Goal: Information Seeking & Learning: Learn about a topic

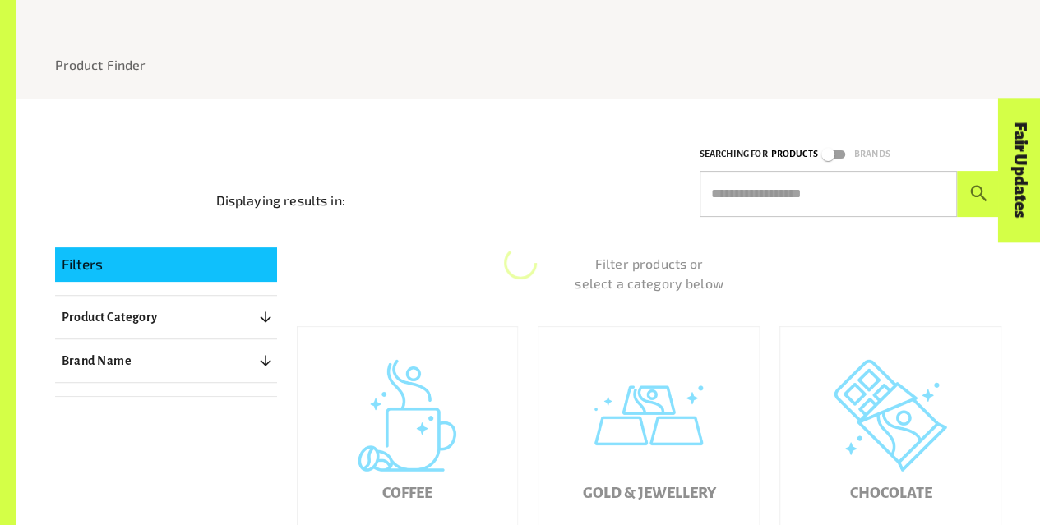
scroll to position [352, 0]
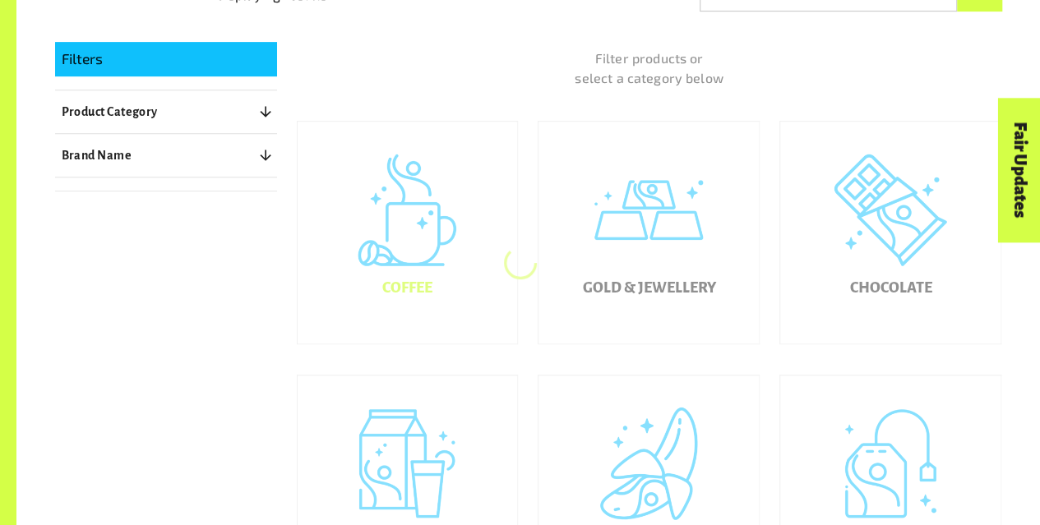
click at [397, 259] on div "Coffee" at bounding box center [408, 233] width 220 height 222
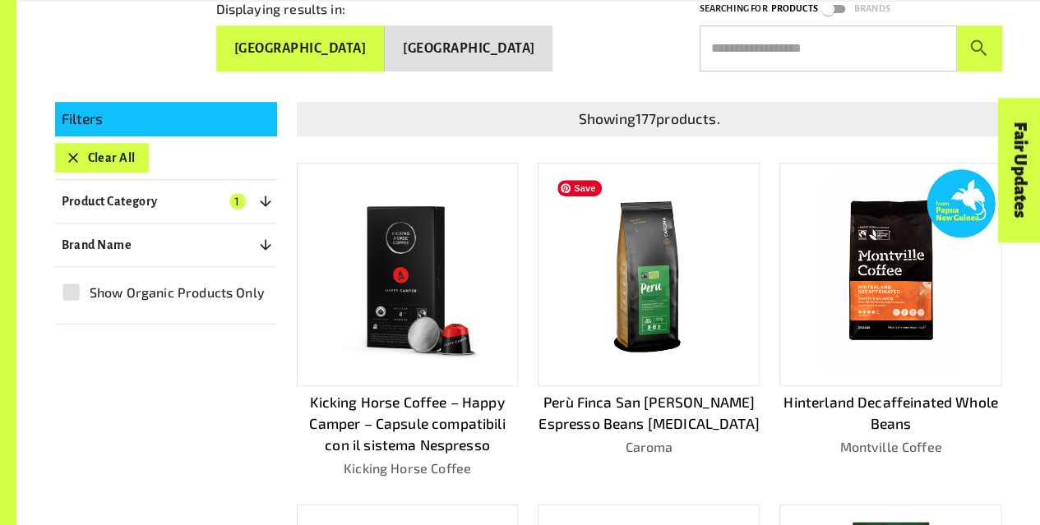
scroll to position [299, 0]
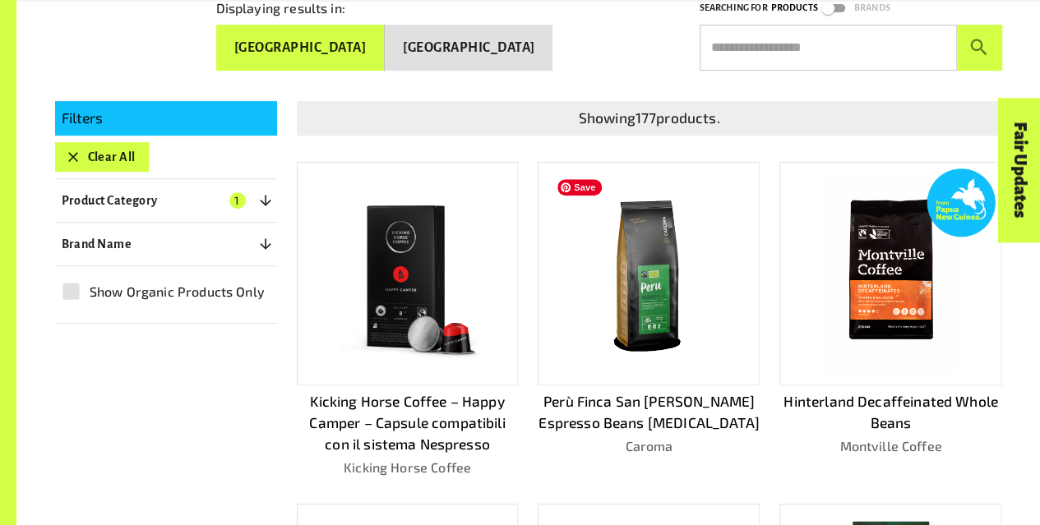
click at [658, 321] on img at bounding box center [649, 273] width 198 height 198
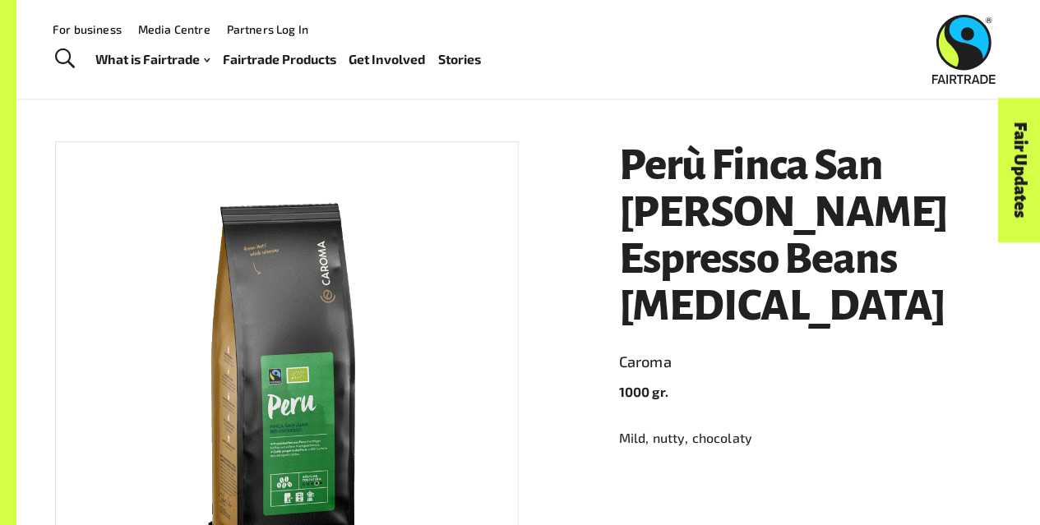
scroll to position [166, 0]
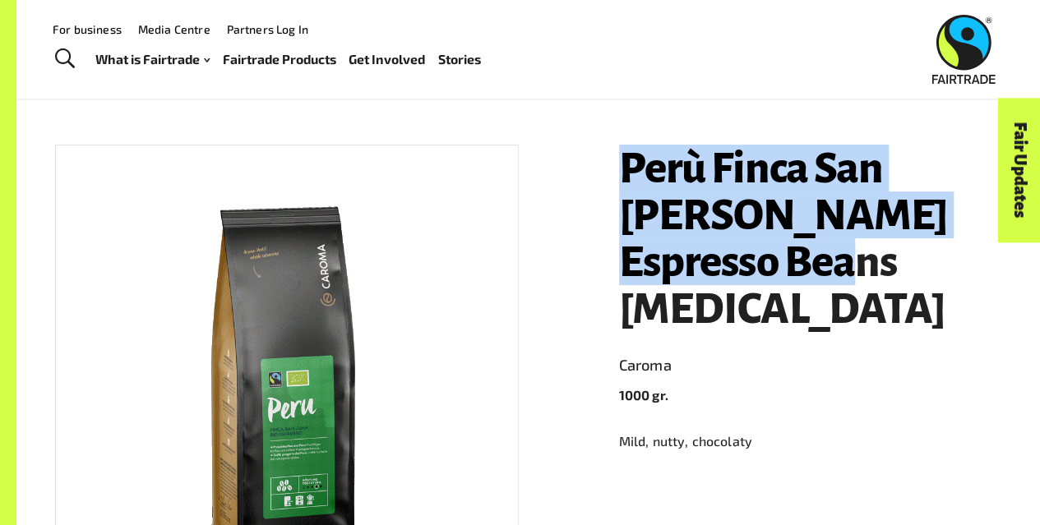
drag, startPoint x: 745, startPoint y: 271, endPoint x: 615, endPoint y: 178, distance: 159.7
click at [615, 178] on div "Perù Finca San Juan Espresso Beans Gastro Caroma 1000 gr. Mild, nutty, chocolat…" at bounding box center [800, 439] width 403 height 628
copy h1 "Perù Finca San [PERSON_NAME] Espresso Beans [MEDICAL_DATA]"
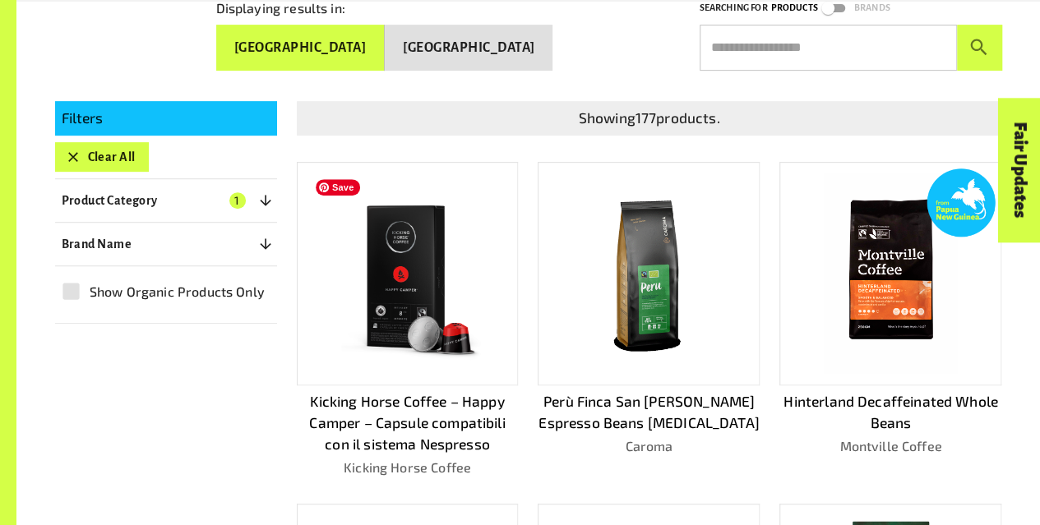
click at [425, 344] on img at bounding box center [407, 273] width 198 height 198
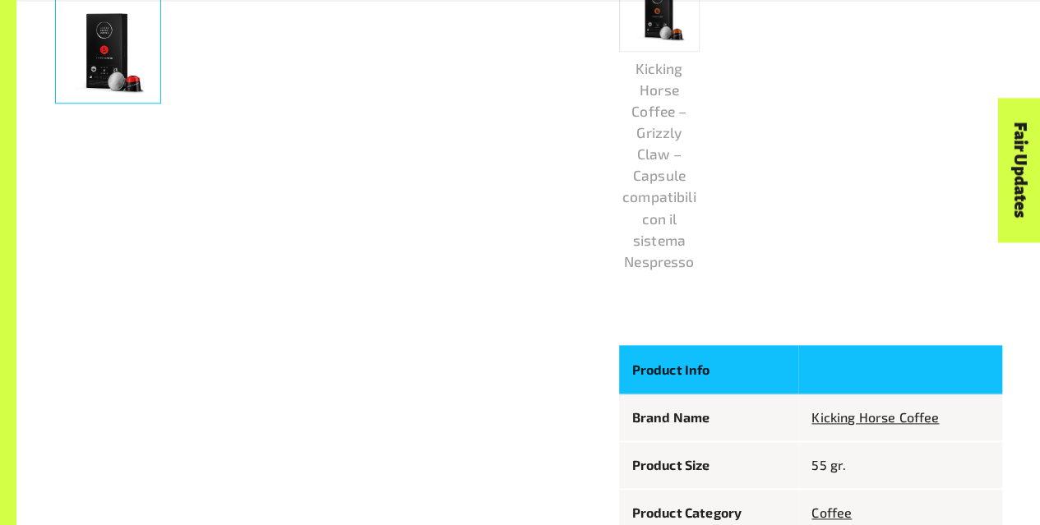
scroll to position [1012, 0]
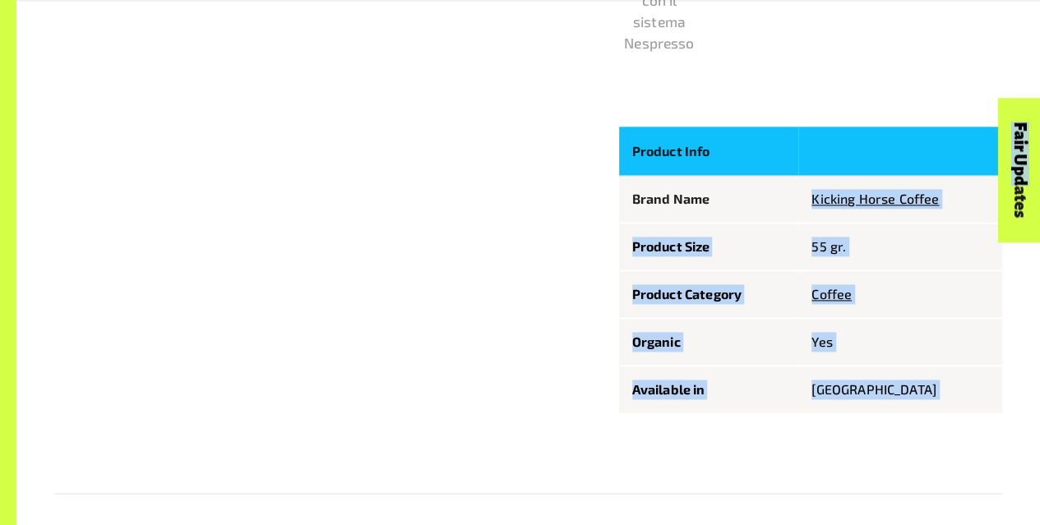
drag, startPoint x: 941, startPoint y: 206, endPoint x: 803, endPoint y: 206, distance: 137.3
click at [803, 206] on body "Menu For business Media Centre Partners Log In What is Fairtrade How Fairtrade …" at bounding box center [520, 193] width 1040 height 2411
click at [803, 206] on td "Kicking Horse Coffee" at bounding box center [899, 200] width 203 height 48
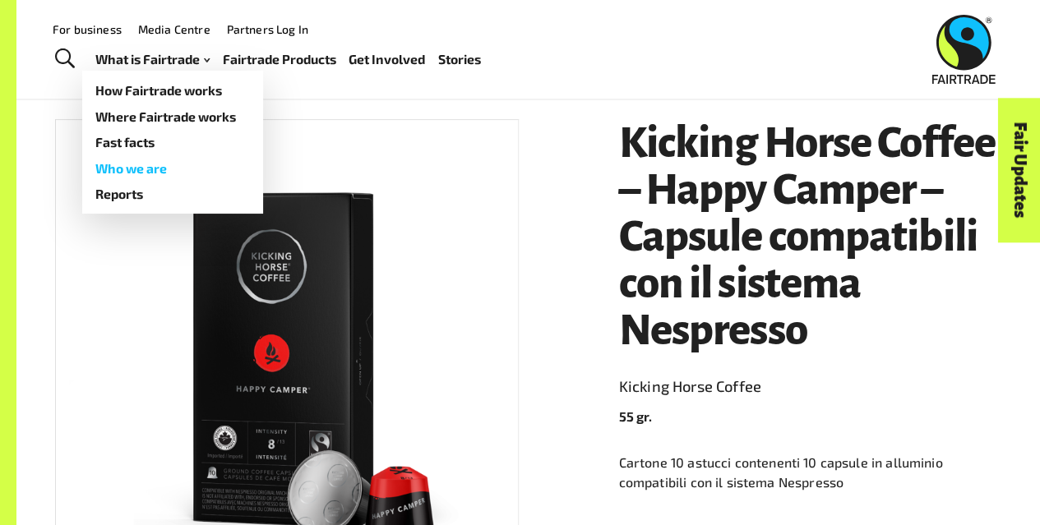
scroll to position [0, 0]
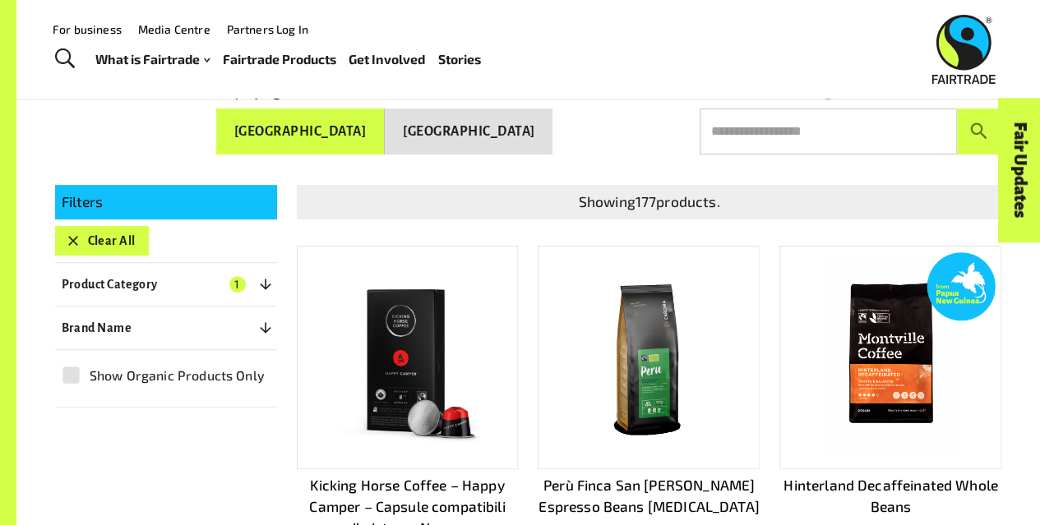
scroll to position [202, 0]
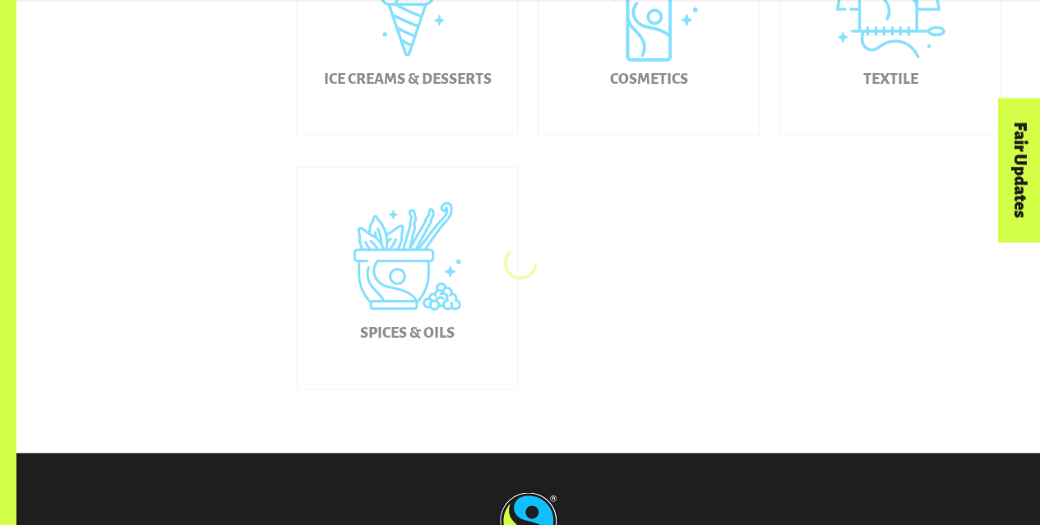
scroll to position [1075, 0]
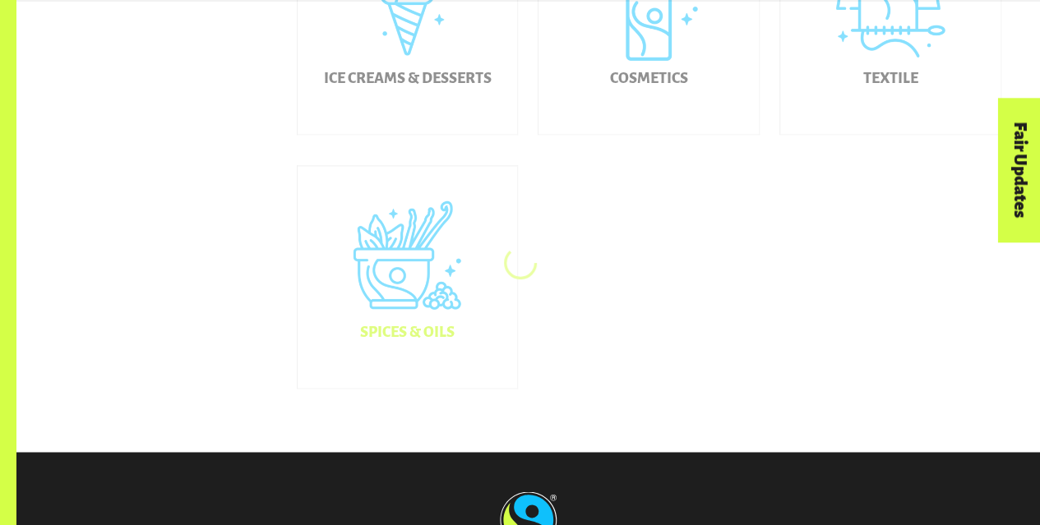
click at [404, 293] on div "Spices & Oils" at bounding box center [408, 277] width 220 height 222
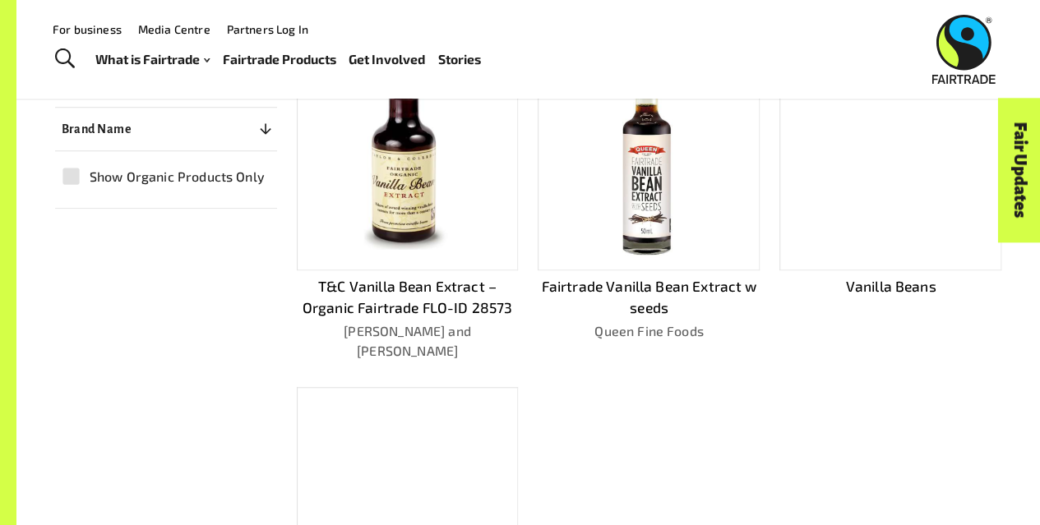
scroll to position [405, 0]
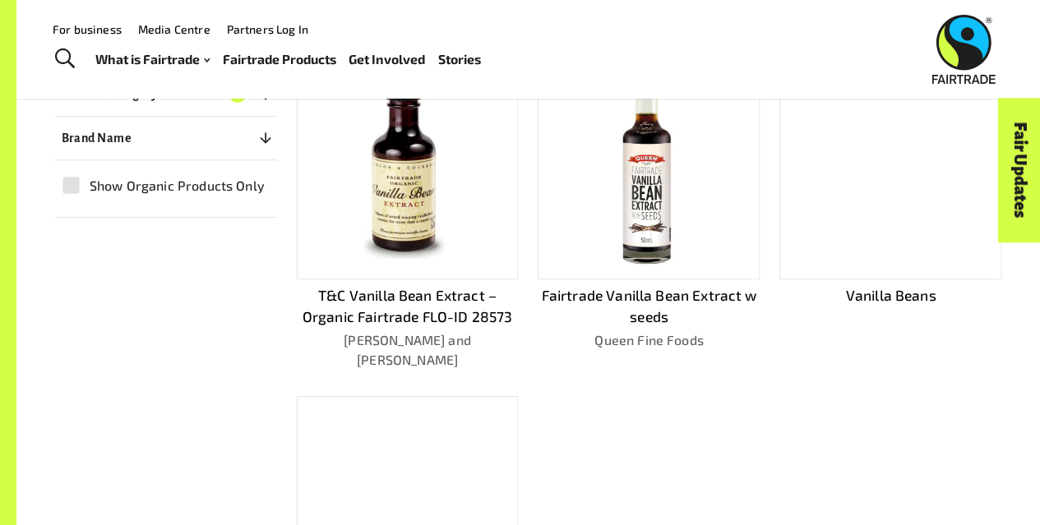
click at [662, 210] on img at bounding box center [649, 167] width 61 height 200
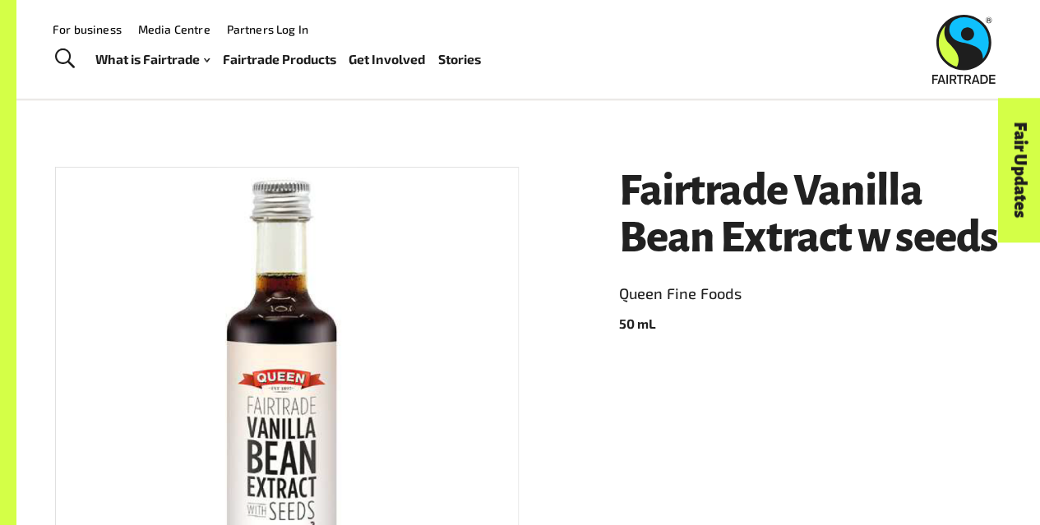
scroll to position [132, 0]
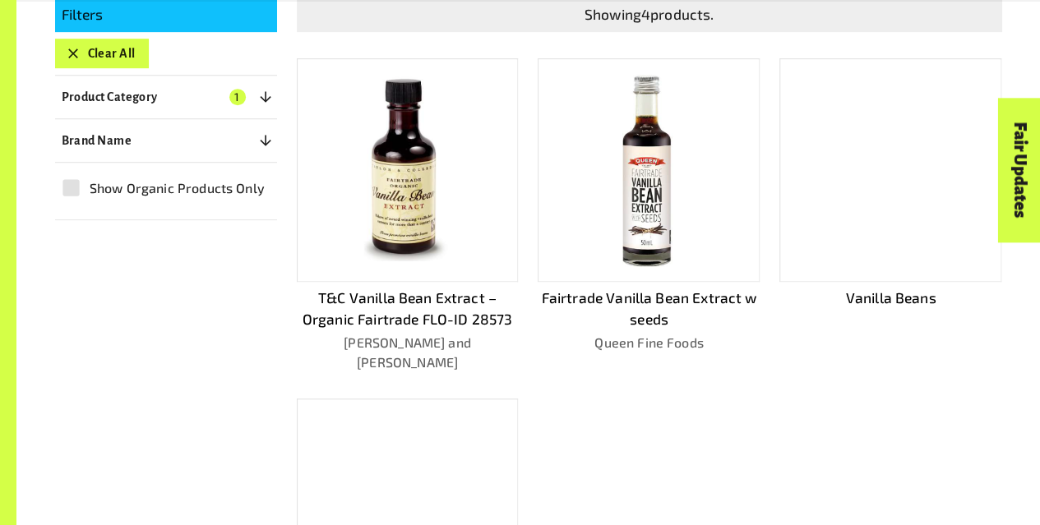
scroll to position [405, 0]
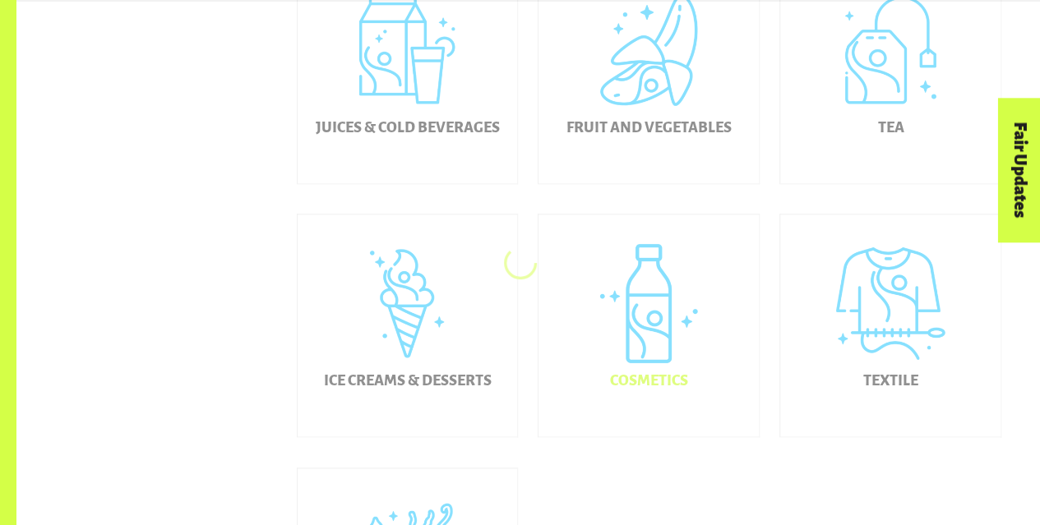
scroll to position [864, 0]
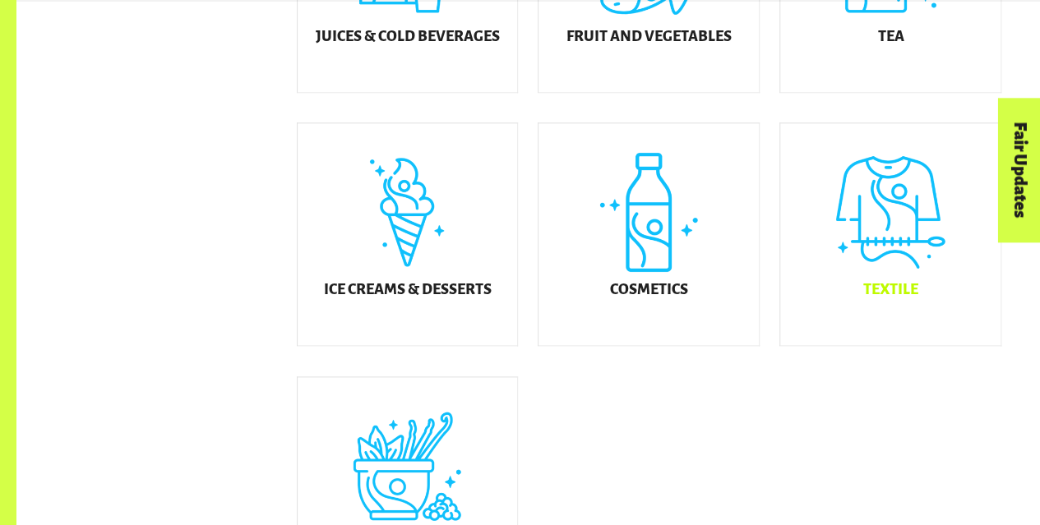
click at [904, 276] on div "Textile" at bounding box center [890, 234] width 220 height 222
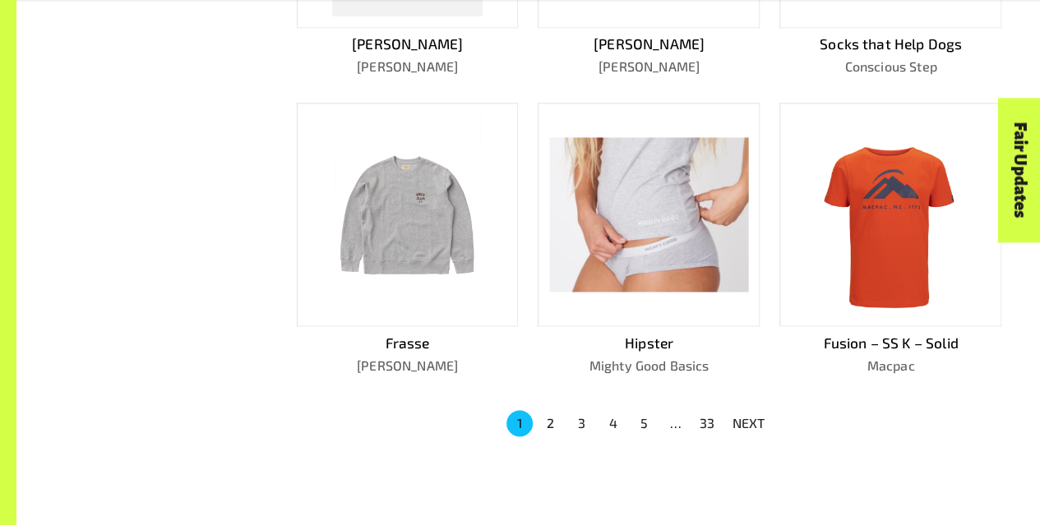
scroll to position [972, 0]
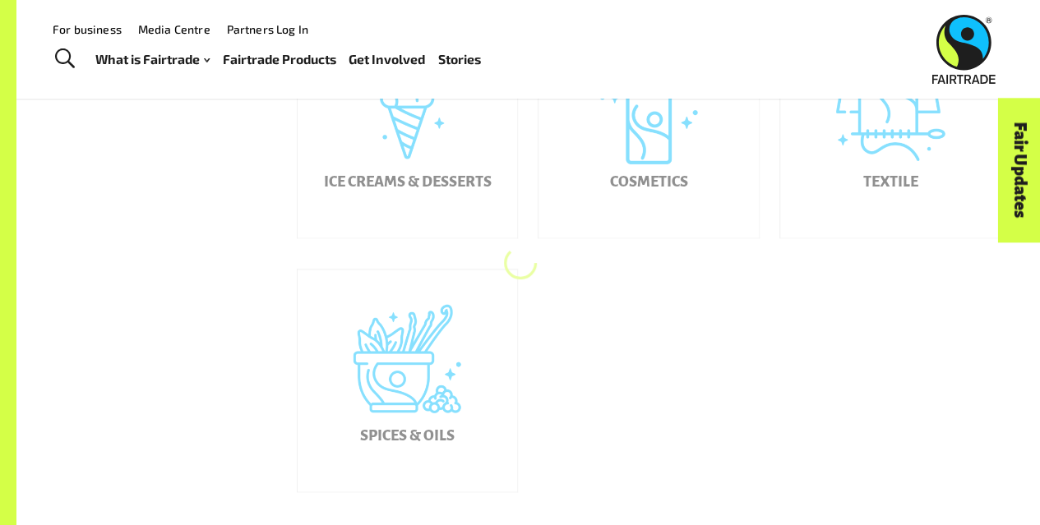
scroll to position [864, 0]
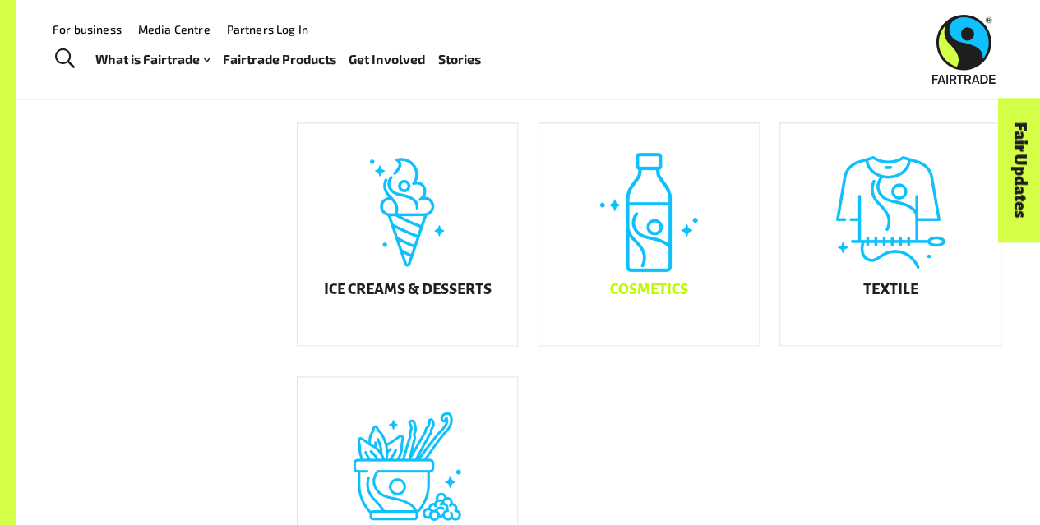
click at [647, 223] on div "Cosmetics" at bounding box center [649, 234] width 220 height 222
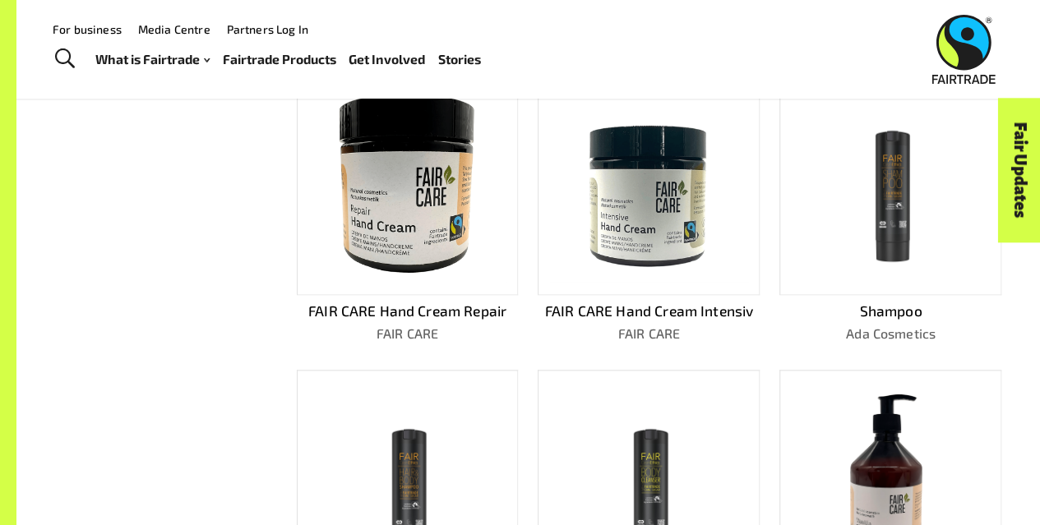
scroll to position [709, 0]
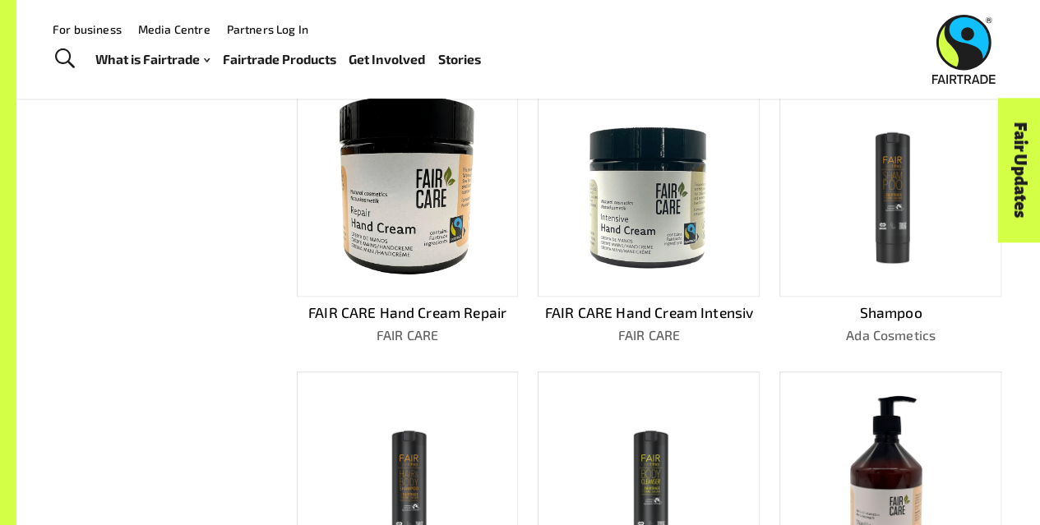
click at [411, 233] on img at bounding box center [407, 185] width 198 height 198
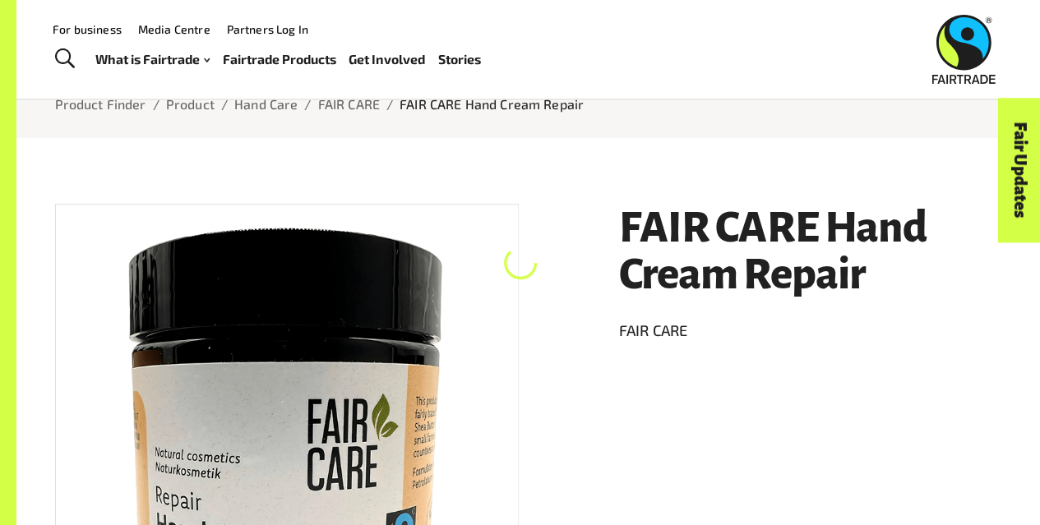
scroll to position [104, 0]
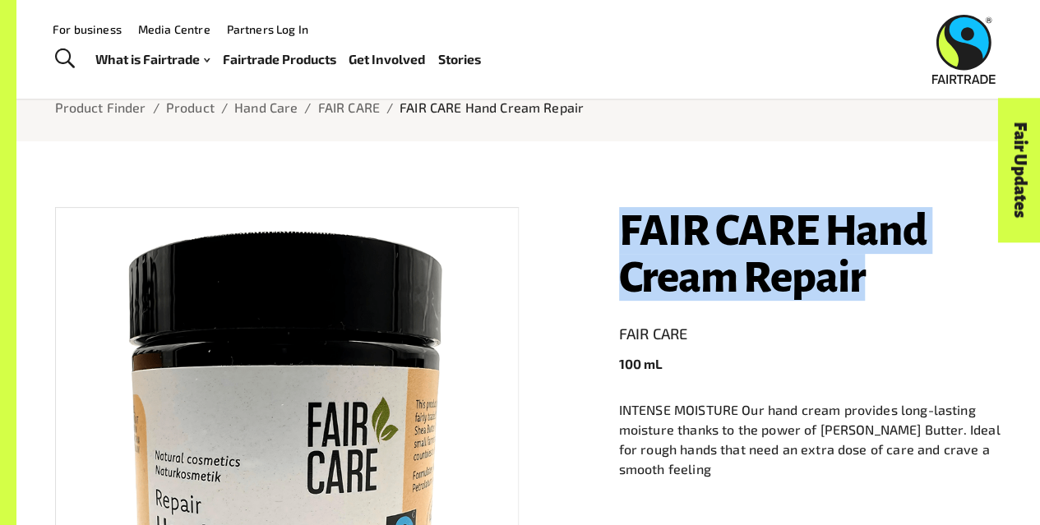
drag, startPoint x: 625, startPoint y: 229, endPoint x: 929, endPoint y: 282, distance: 308.9
click at [929, 282] on h1 "FAIR CARE Hand Cream Repair" at bounding box center [810, 254] width 383 height 94
copy h1 "FAIR CARE Hand Cream Repair"
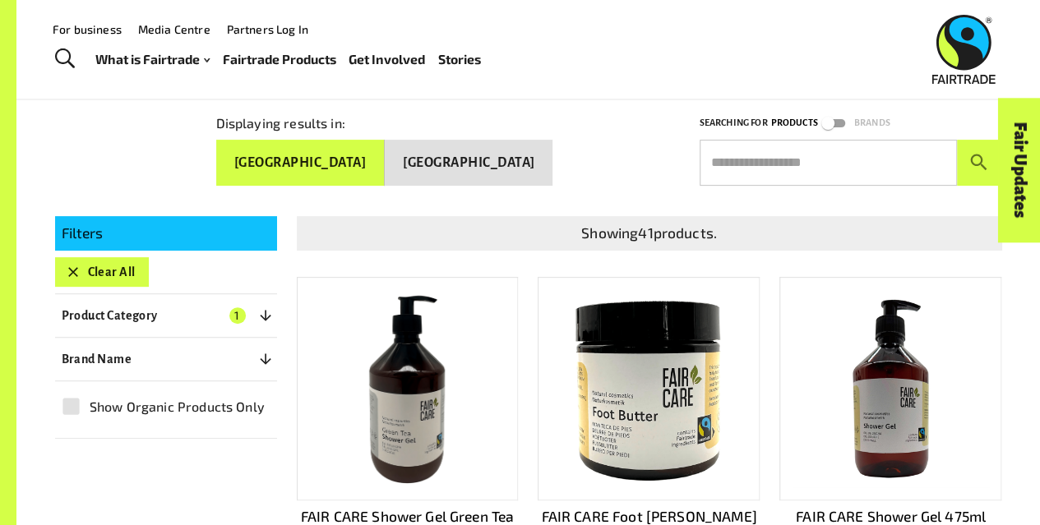
scroll to position [179, 0]
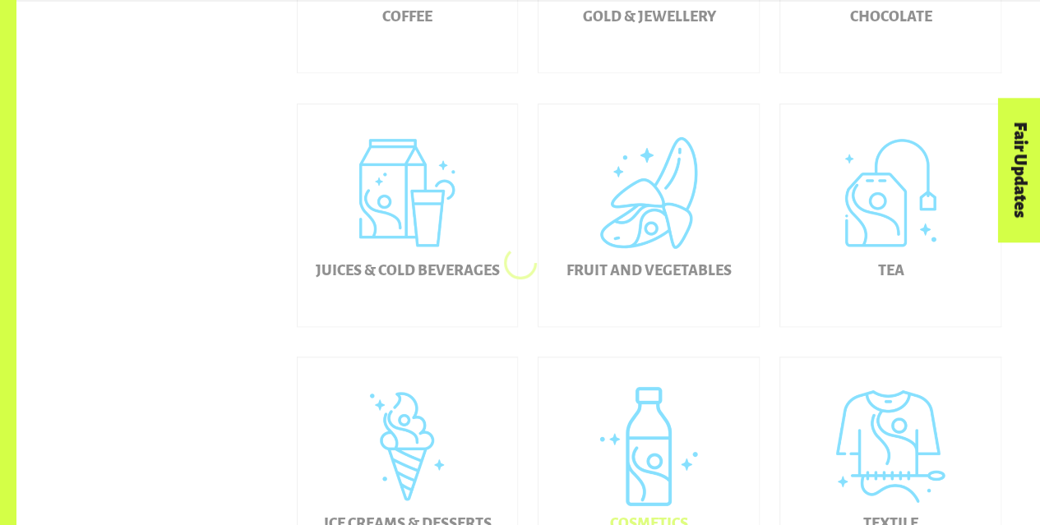
scroll to position [864, 0]
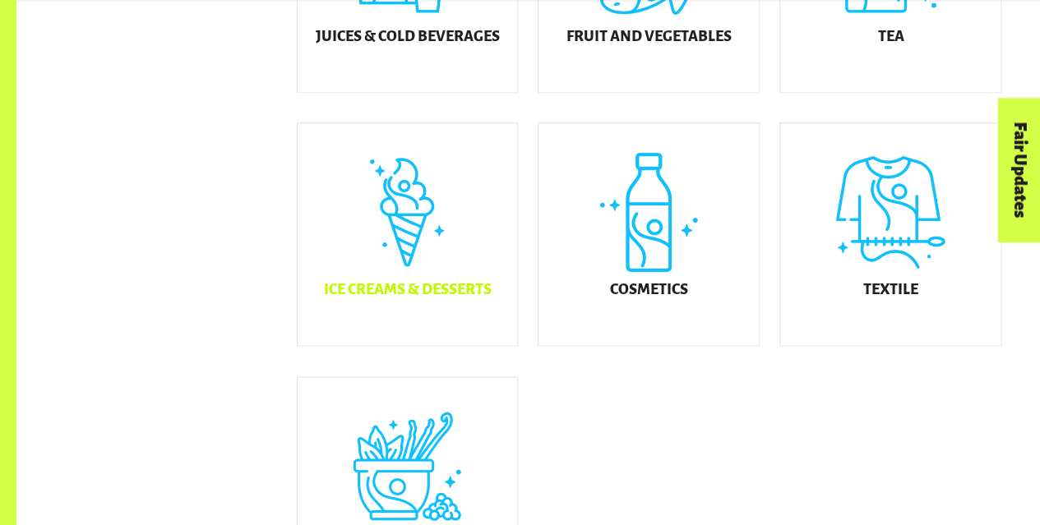
click at [398, 247] on div "Ice Creams & Desserts" at bounding box center [408, 234] width 220 height 222
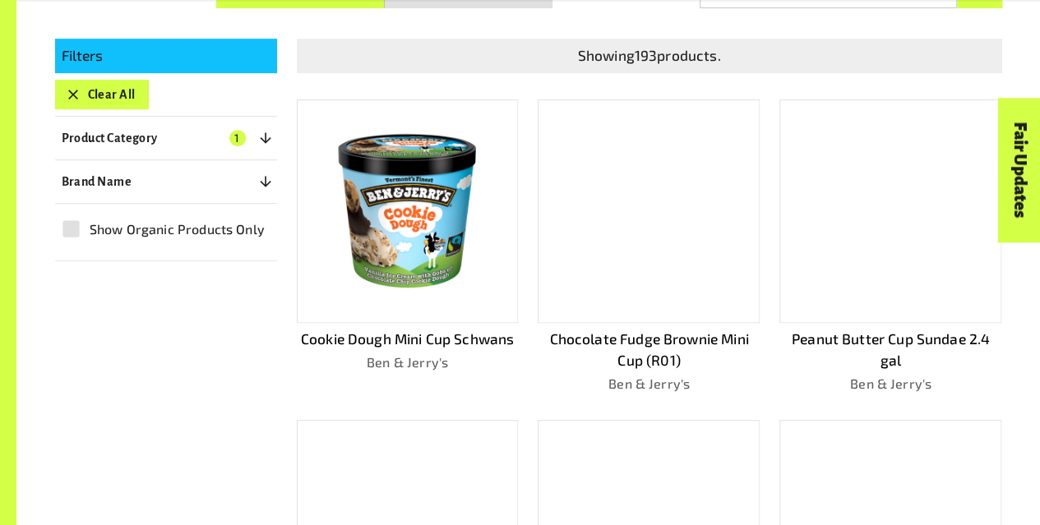
scroll to position [363, 0]
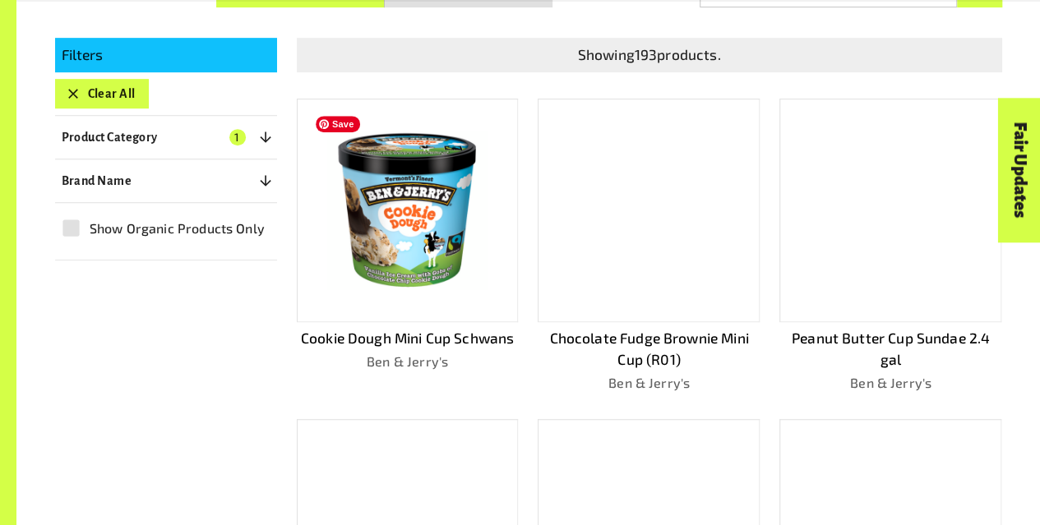
click at [439, 231] on img at bounding box center [407, 210] width 198 height 198
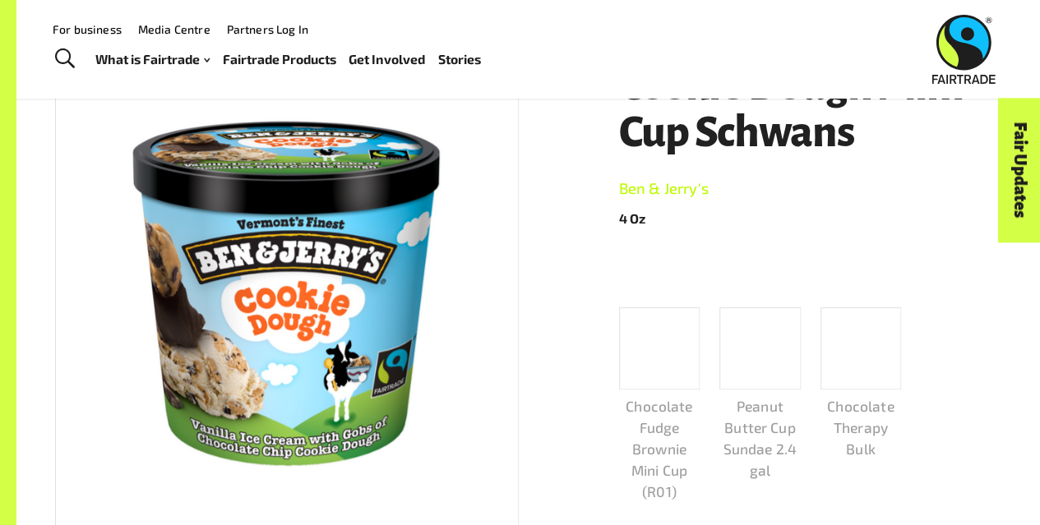
scroll to position [92, 0]
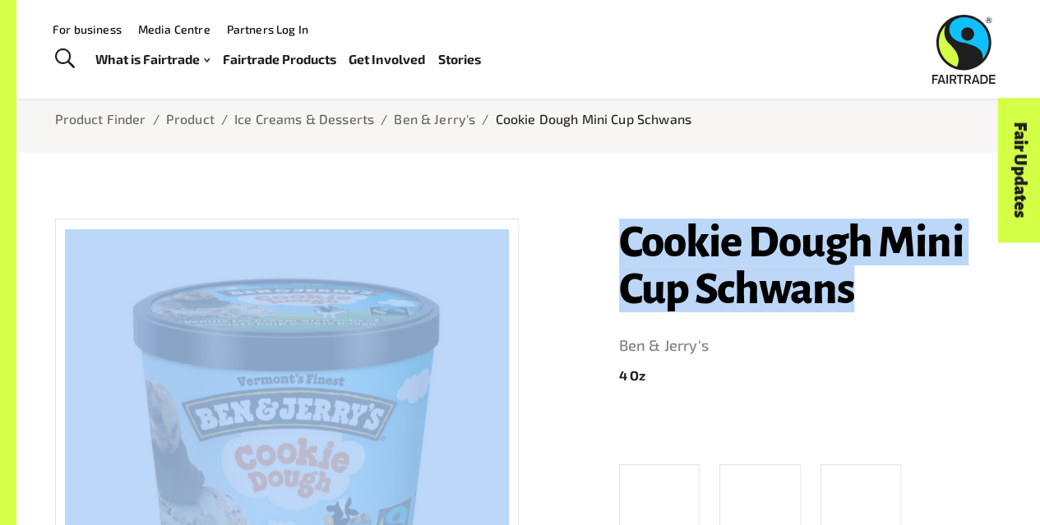
drag, startPoint x: 883, startPoint y: 320, endPoint x: 517, endPoint y: 228, distance: 377.3
click at [893, 284] on h1 "Cookie Dough Mini Cup Schwans" at bounding box center [810, 266] width 383 height 94
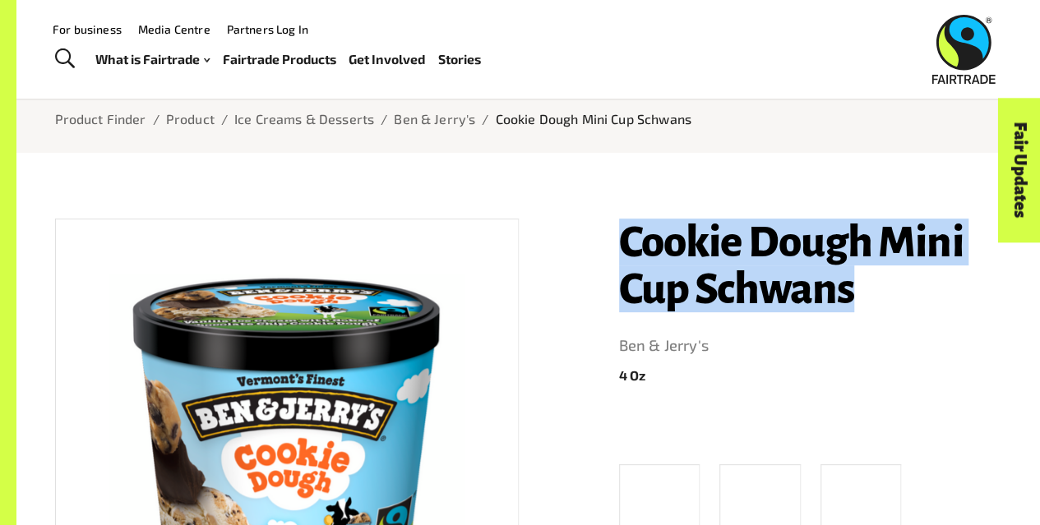
drag, startPoint x: 862, startPoint y: 293, endPoint x: 622, endPoint y: 238, distance: 246.3
click at [622, 238] on h1 "Cookie Dough Mini Cup Schwans" at bounding box center [810, 266] width 383 height 94
copy h1 "Cookie Dough Mini Cup Schwans"
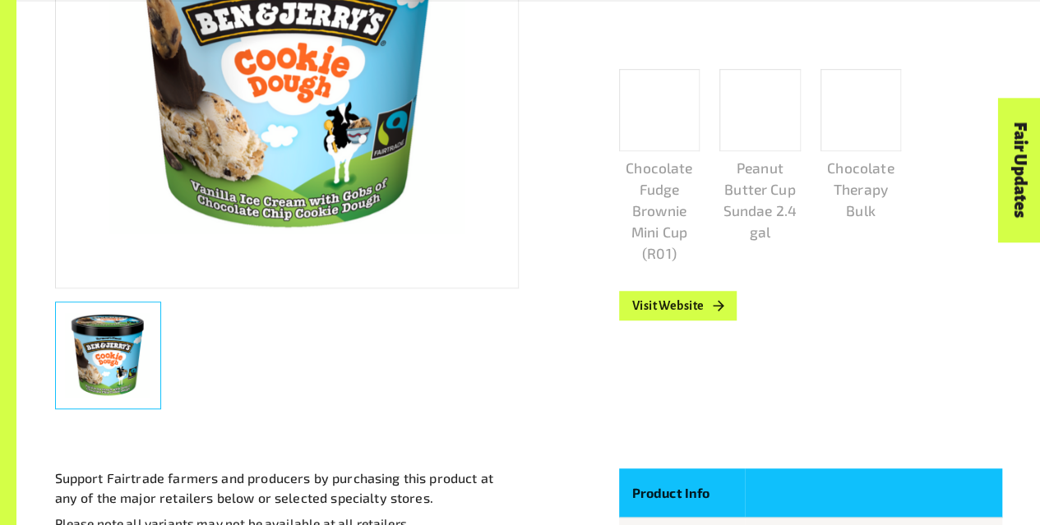
scroll to position [487, 0]
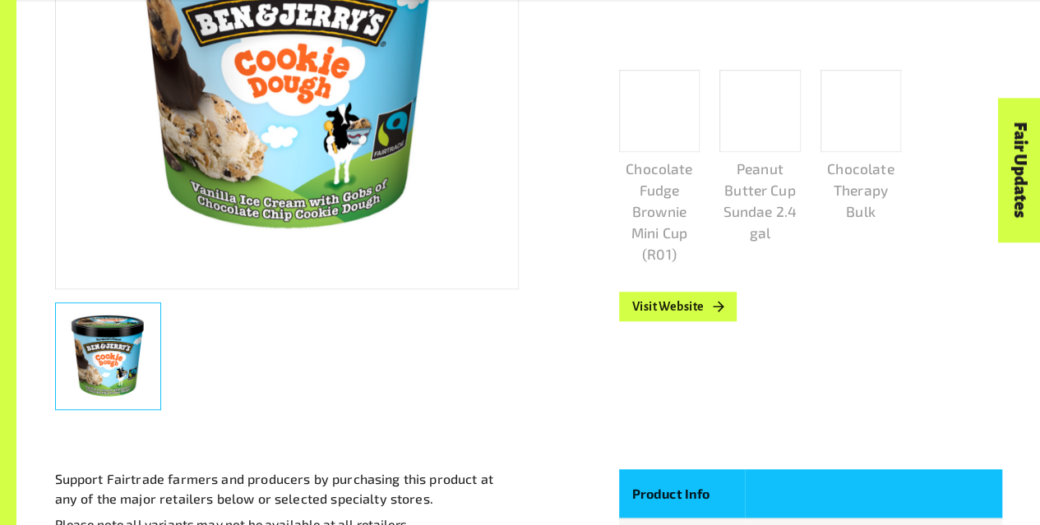
click at [954, 346] on div "Cookie Dough Mini Cup Schwans Ben & Jerry's 4 Oz Chocolate Fudge Brownie Mini C…" at bounding box center [800, 113] width 403 height 619
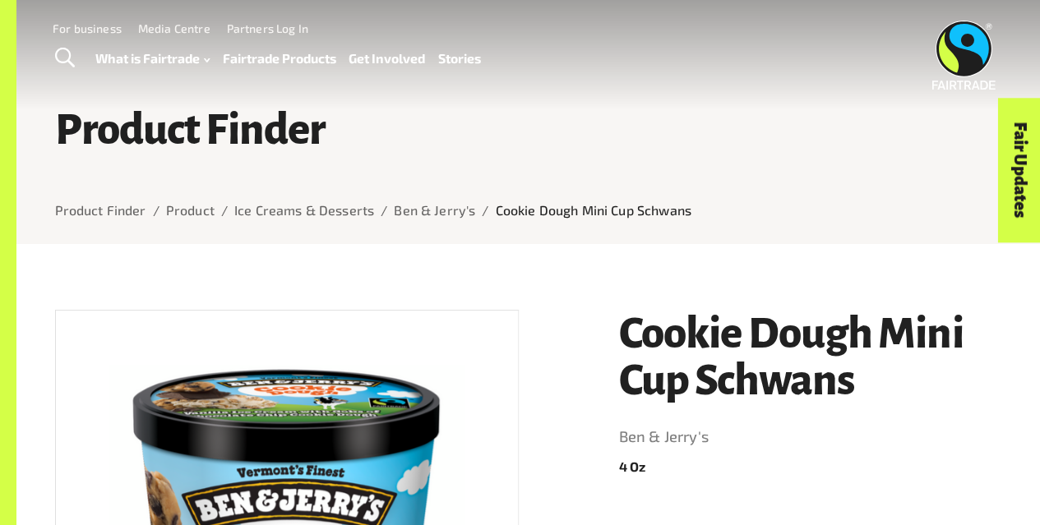
scroll to position [0, 0]
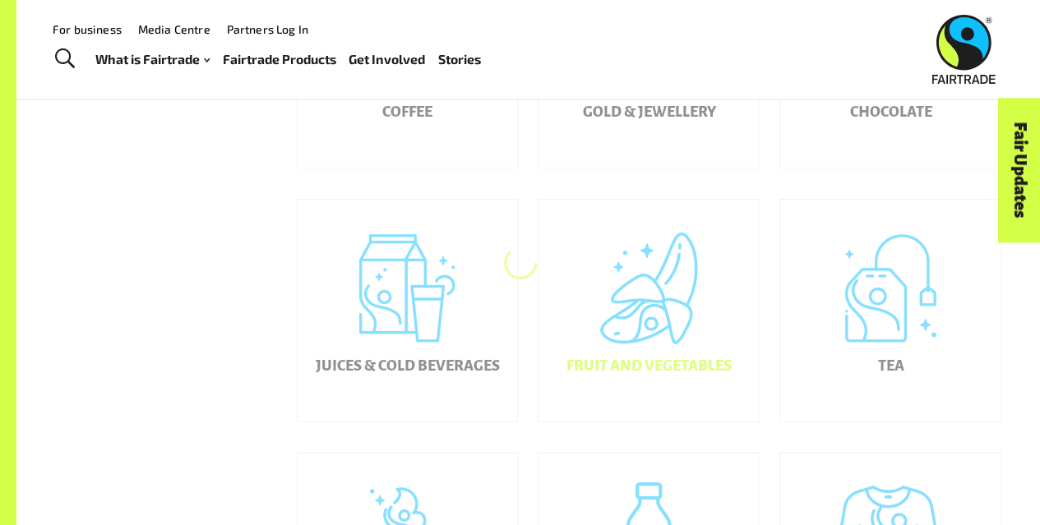
scroll to position [534, 0]
click at [877, 335] on div "Tea" at bounding box center [890, 311] width 220 height 222
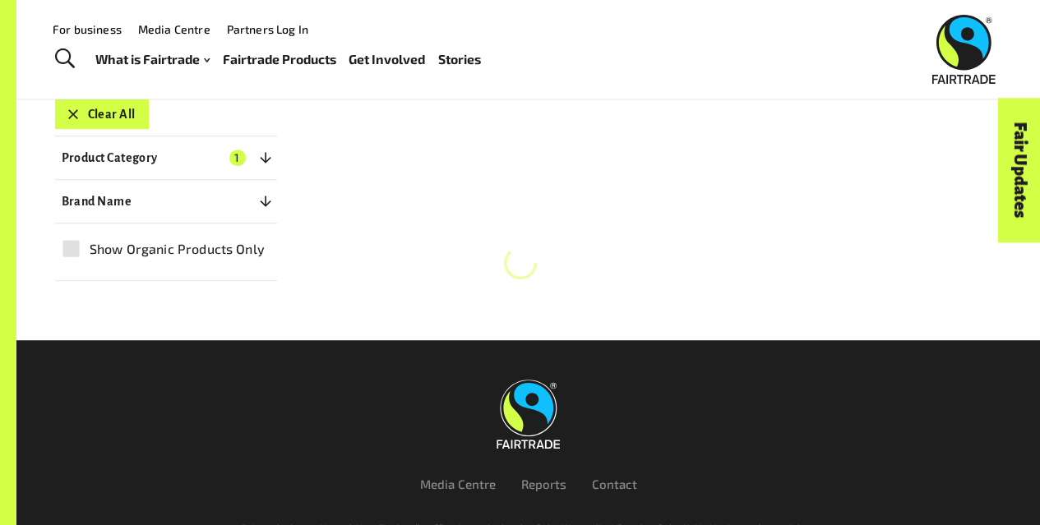
scroll to position [249, 0]
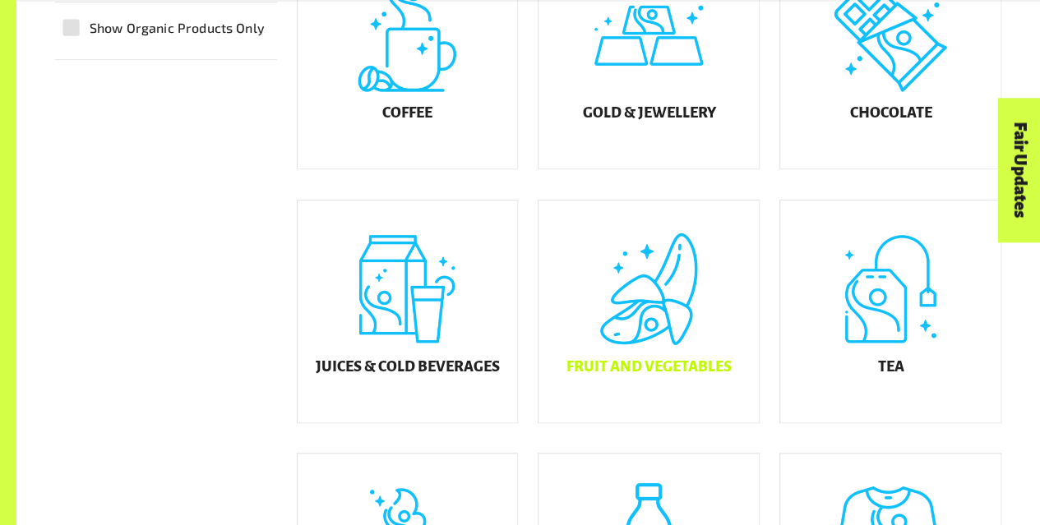
scroll to position [534, 0]
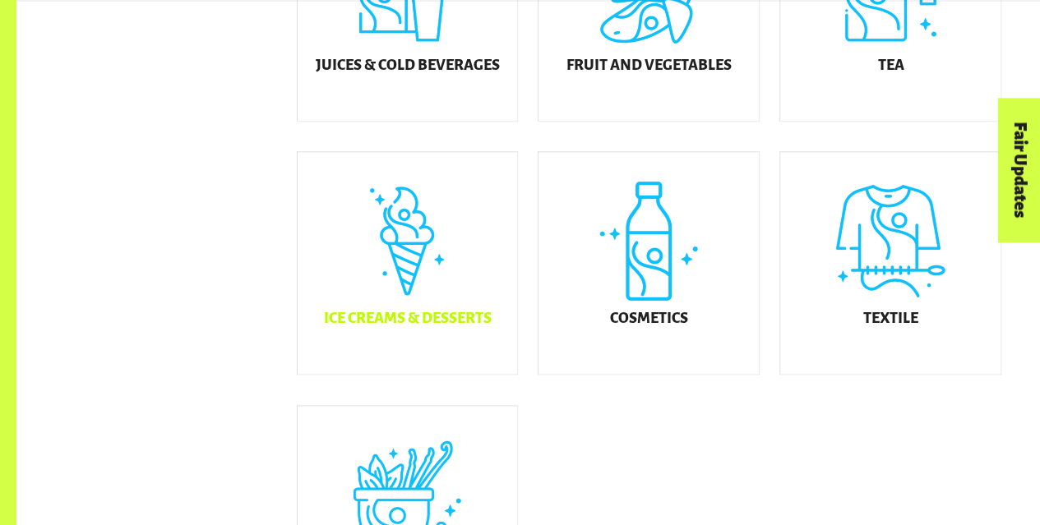
click at [326, 290] on div "Ice Creams & Desserts" at bounding box center [408, 263] width 220 height 222
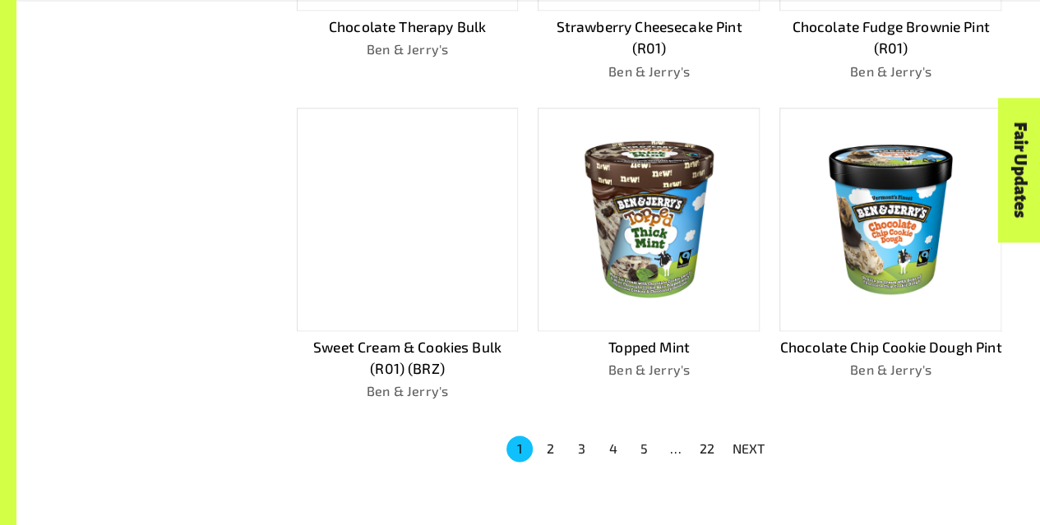
scroll to position [996, 0]
click at [900, 277] on img at bounding box center [891, 218] width 198 height 198
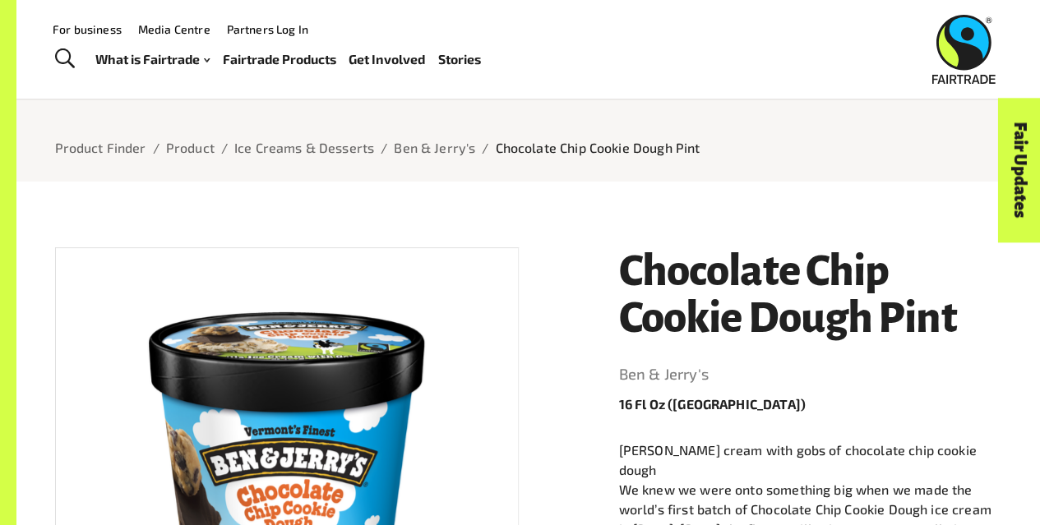
scroll to position [49, 0]
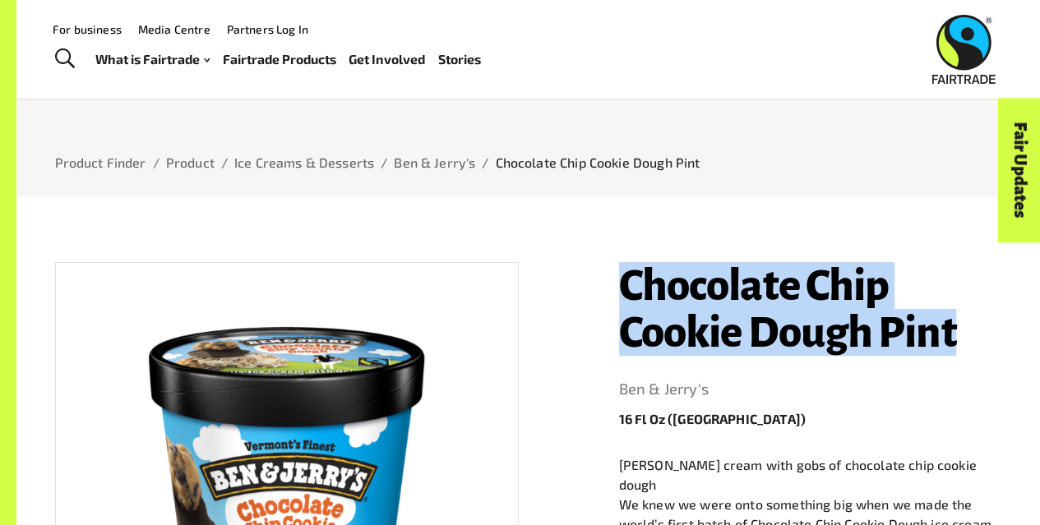
drag, startPoint x: 982, startPoint y: 343, endPoint x: 564, endPoint y: 271, distance: 423.9
copy h1 "Chocolate Chip Cookie Dough Pint"
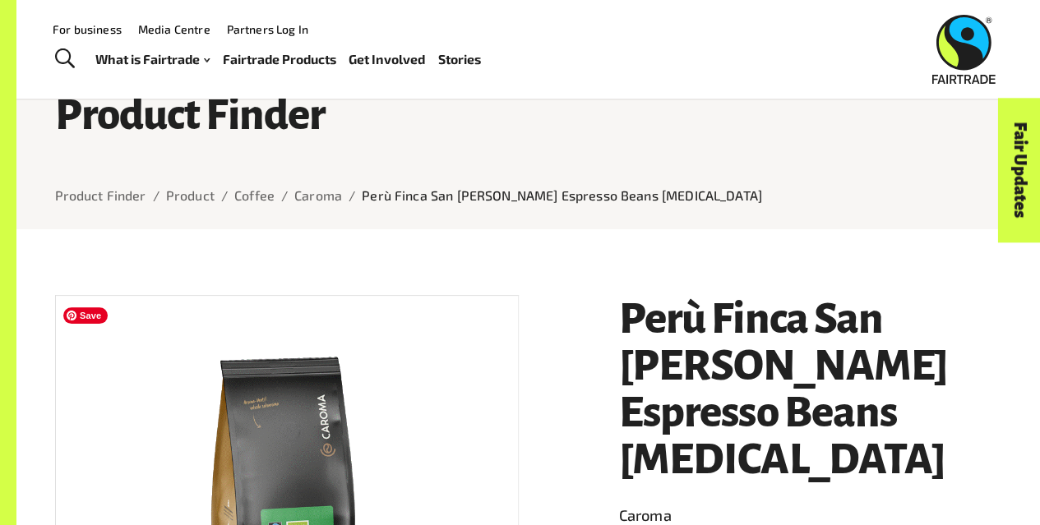
scroll to position [13, 0]
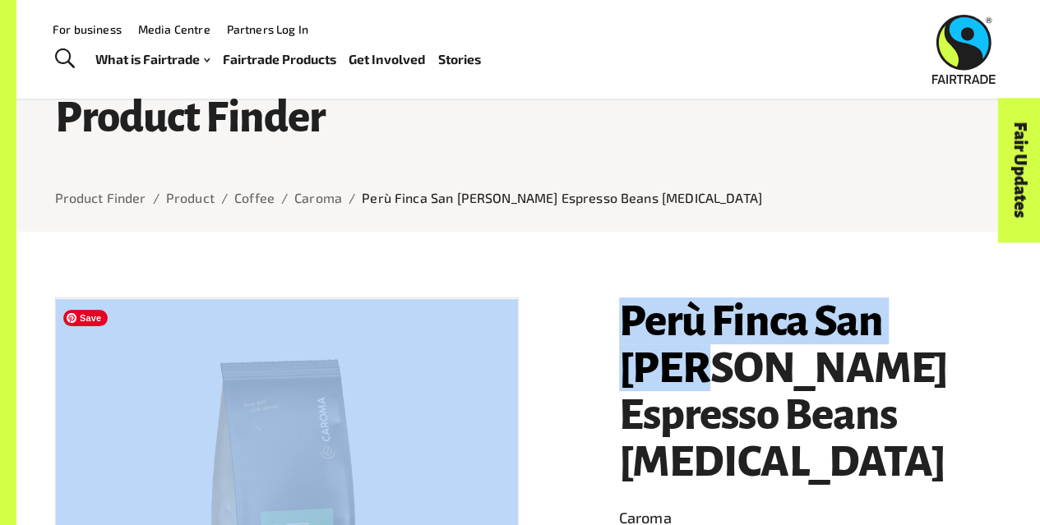
drag, startPoint x: 991, startPoint y: 326, endPoint x: 516, endPoint y: 335, distance: 474.5
copy div "Perù Finca [GEOGRAPHIC_DATA][PERSON_NAME]"
